Goal: Information Seeking & Learning: Learn about a topic

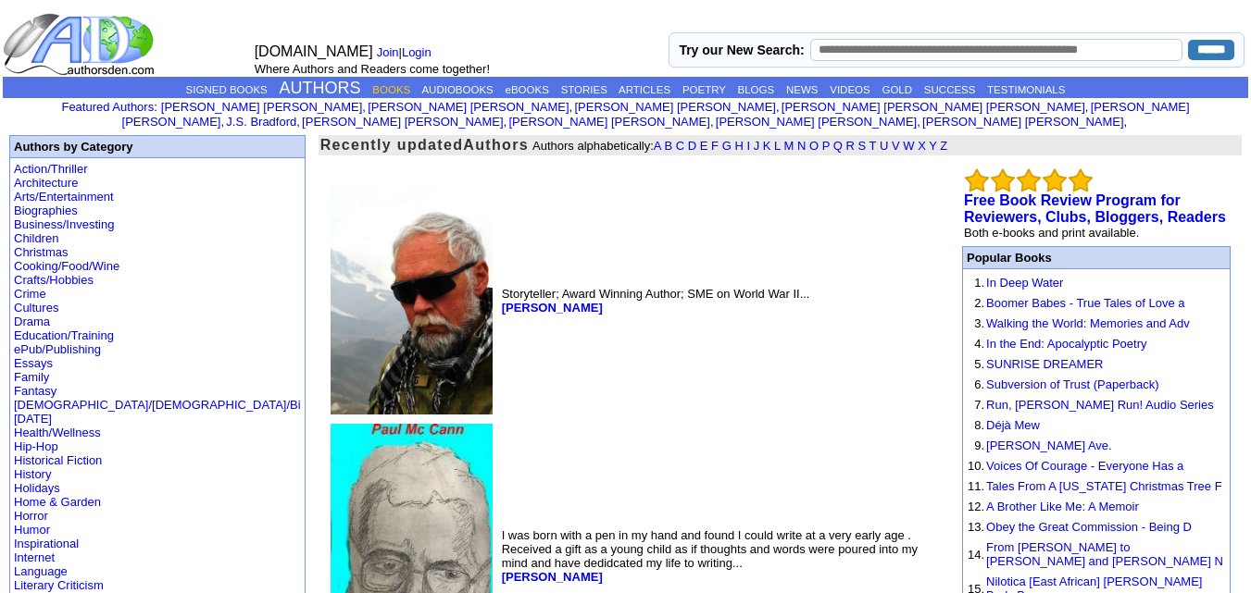
click at [372, 87] on link "BOOKS" at bounding box center [391, 89] width 38 height 11
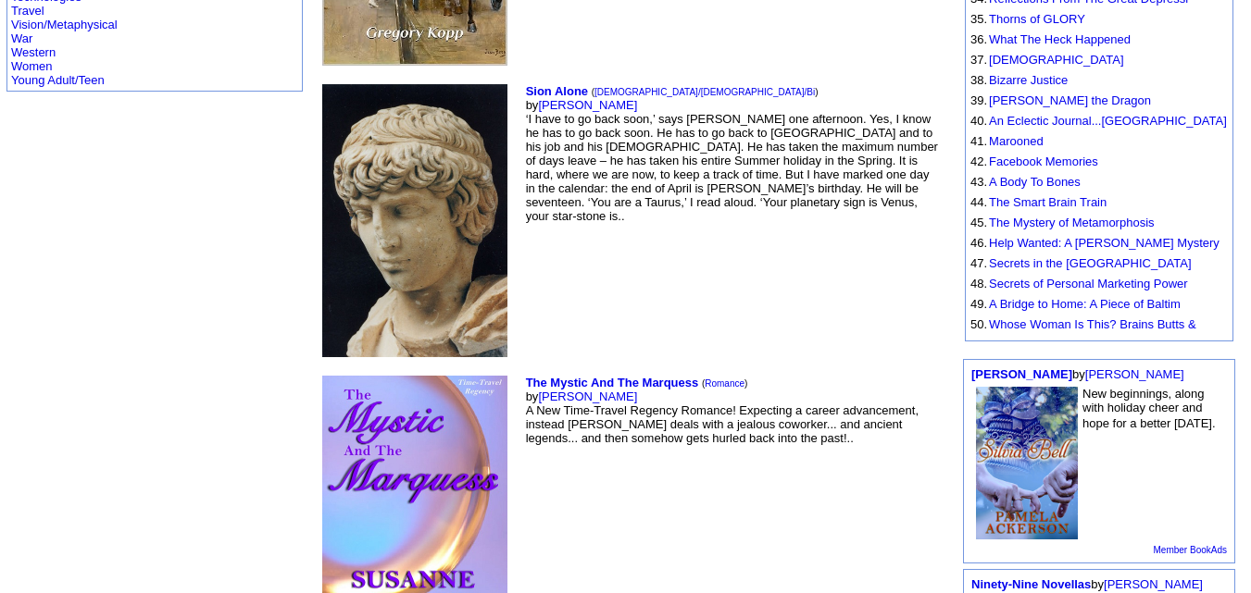
scroll to position [993, 0]
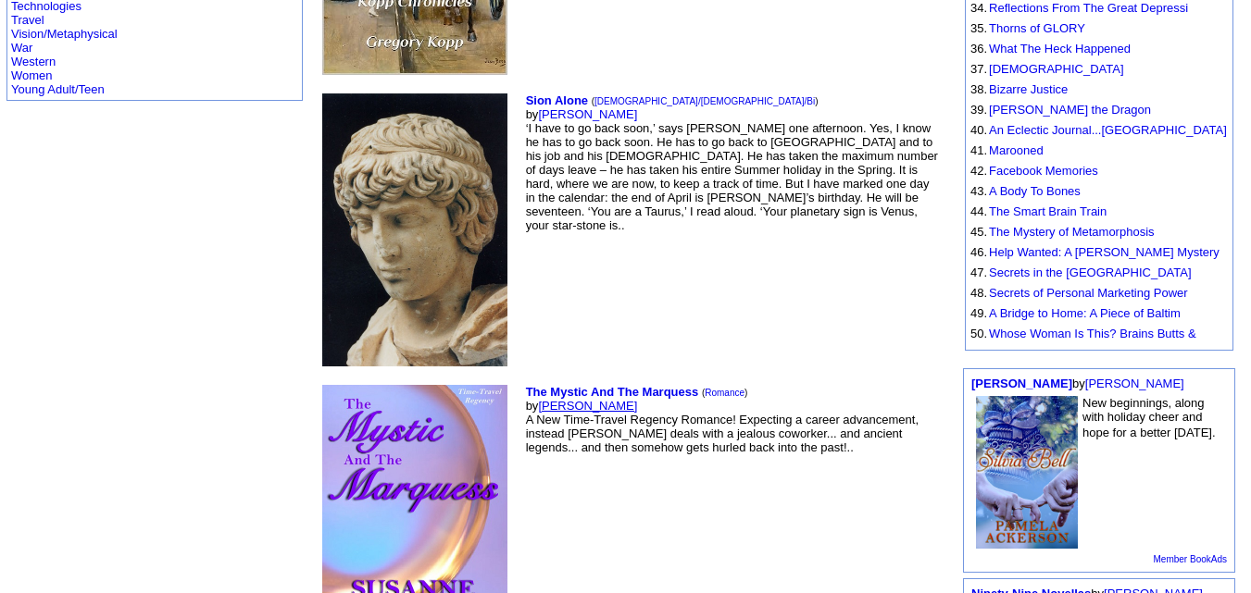
drag, startPoint x: 517, startPoint y: 205, endPoint x: 428, endPoint y: 206, distance: 89.8
click at [522, 381] on td "The Mystic And The Marquess ( Romance ) by [PERSON_NAME] A New Time-Travel Rege…" at bounding box center [733, 523] width 423 height 285
copy link "[PERSON_NAME]"
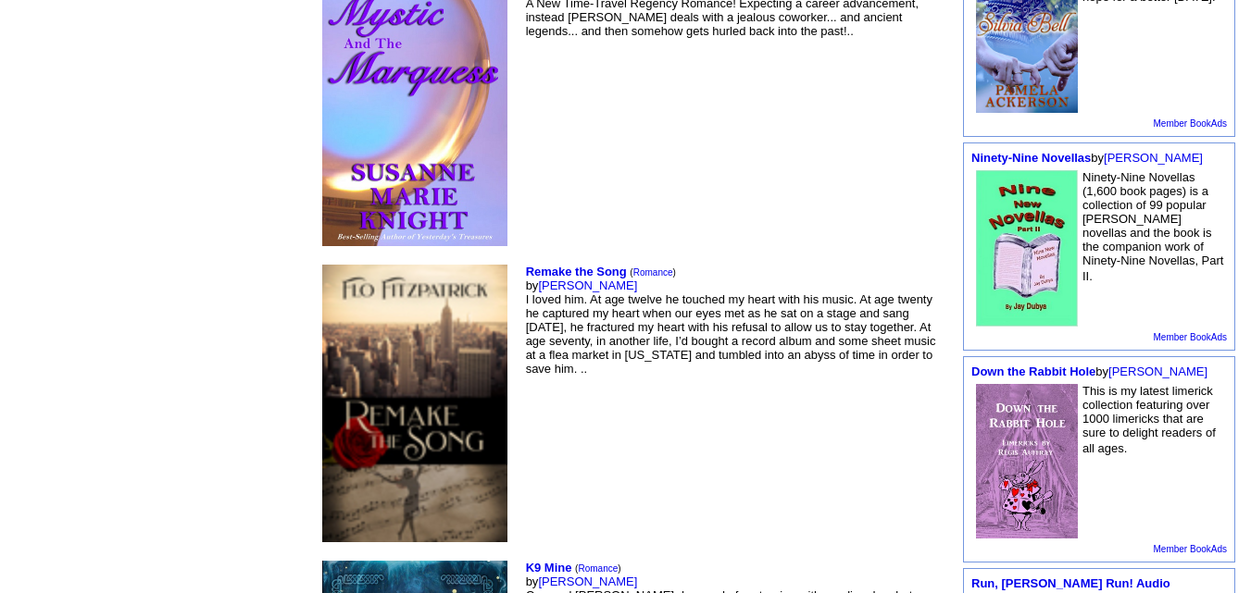
scroll to position [1430, 0]
drag, startPoint x: 531, startPoint y: 364, endPoint x: 426, endPoint y: 364, distance: 105.5
copy link "[PERSON_NAME]"
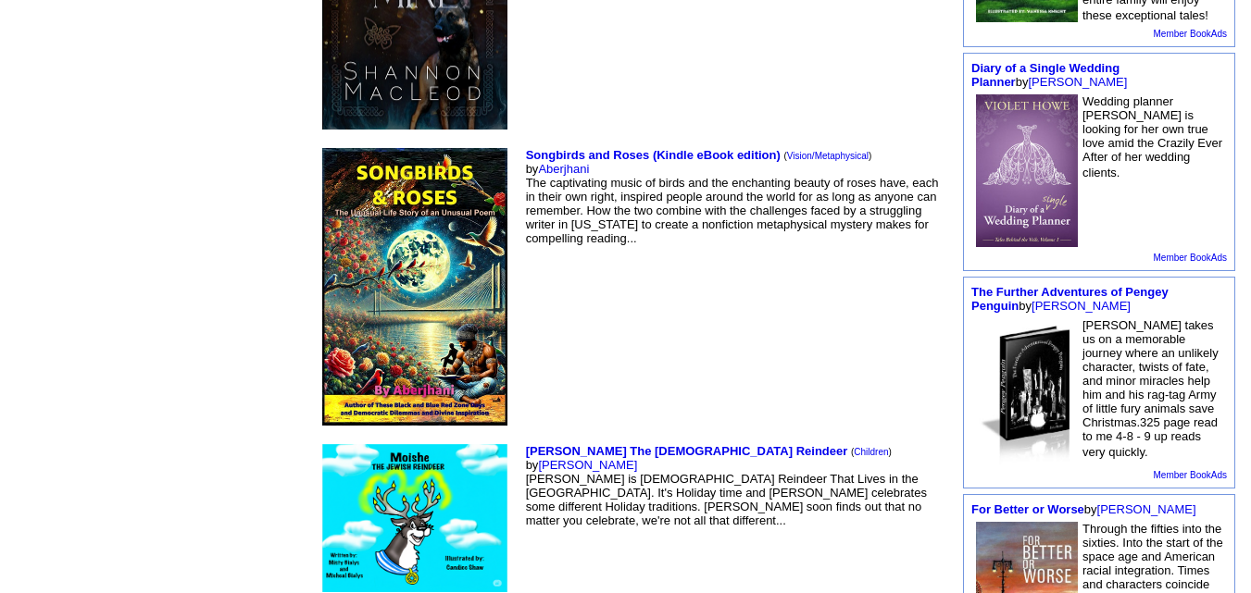
scroll to position [2174, 0]
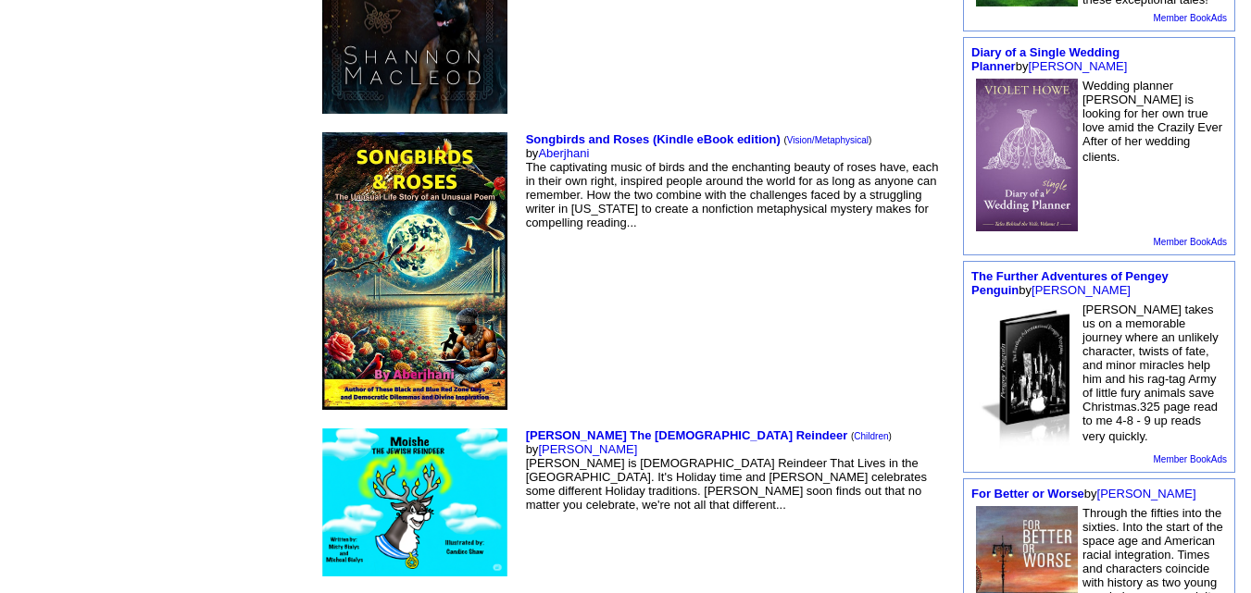
click at [522, 425] on td "Moishe The Jewish Reindeer ( Children ) by Michael Bialys Moishe is Jewish Rein…" at bounding box center [733, 503] width 423 height 156
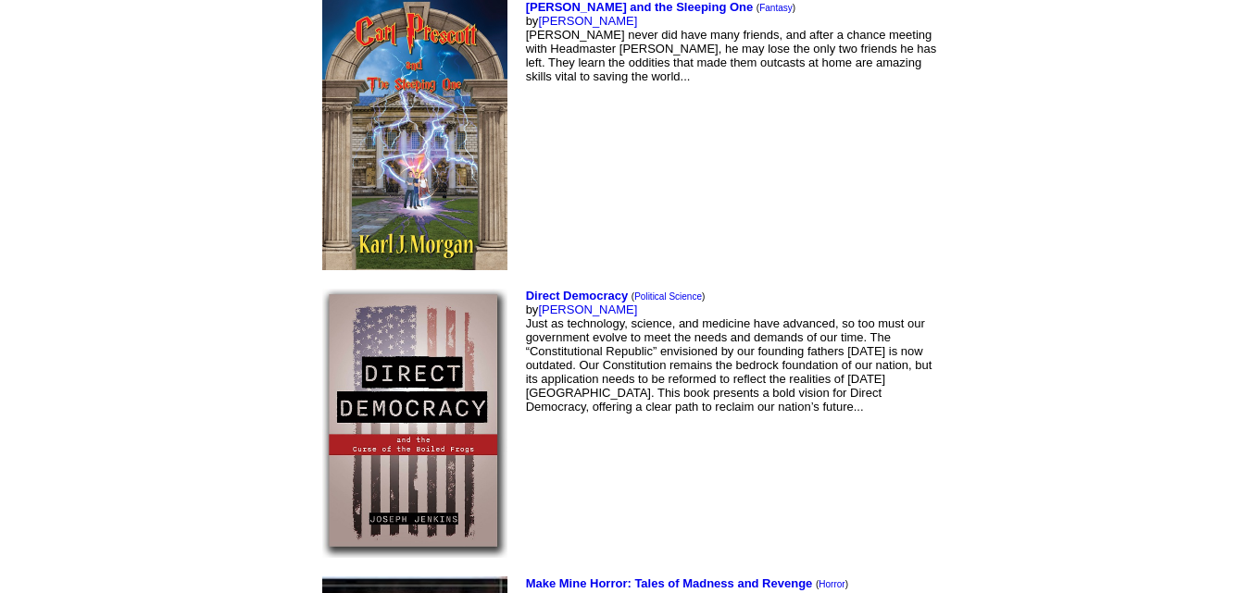
scroll to position [4556, 0]
